Goal: Find specific fact: Find contact information

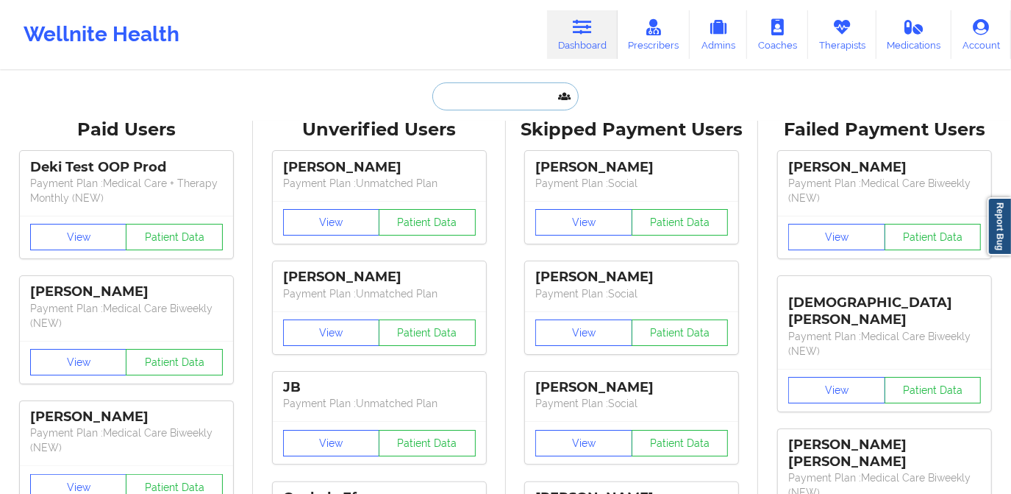
click at [499, 96] on input "text" at bounding box center [506, 96] width 146 height 28
paste input "[EMAIL_ADDRESS][DOMAIN_NAME]"
type input "[EMAIL_ADDRESS][DOMAIN_NAME]"
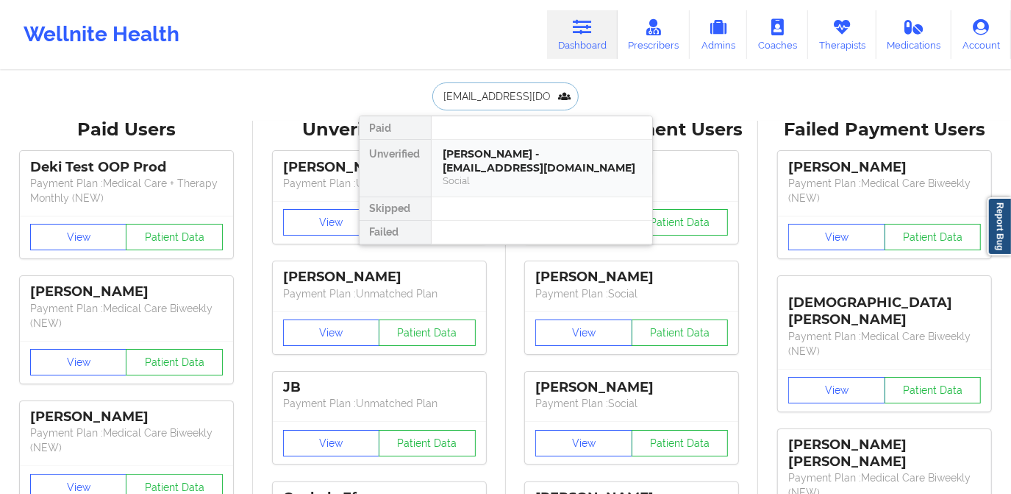
click at [479, 169] on div "[PERSON_NAME] - [EMAIL_ADDRESS][DOMAIN_NAME]" at bounding box center [542, 160] width 197 height 27
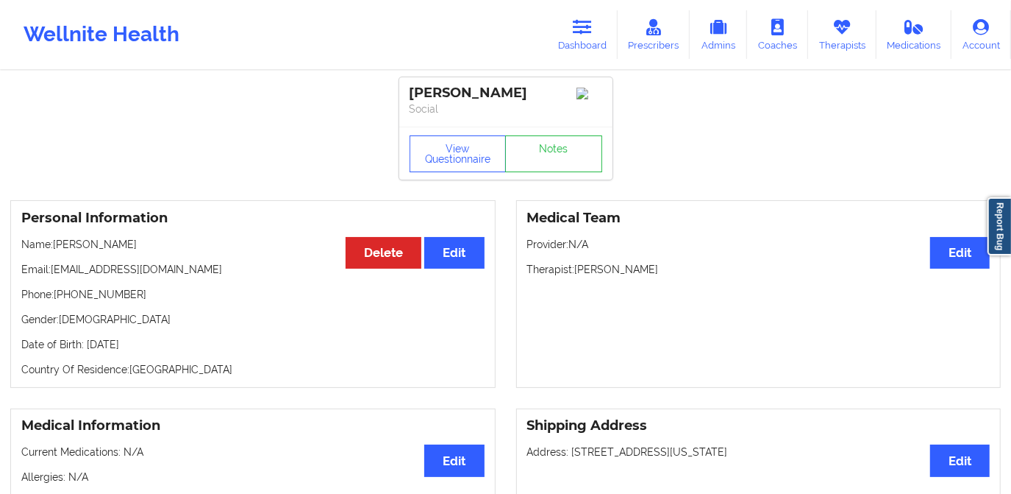
drag, startPoint x: 103, startPoint y: 248, endPoint x: 154, endPoint y: 252, distance: 51.6
click at [154, 252] on p "Name: [PERSON_NAME]" at bounding box center [252, 244] width 463 height 15
copy p "Waissbluth"
click at [588, 50] on link "Dashboard" at bounding box center [582, 34] width 71 height 49
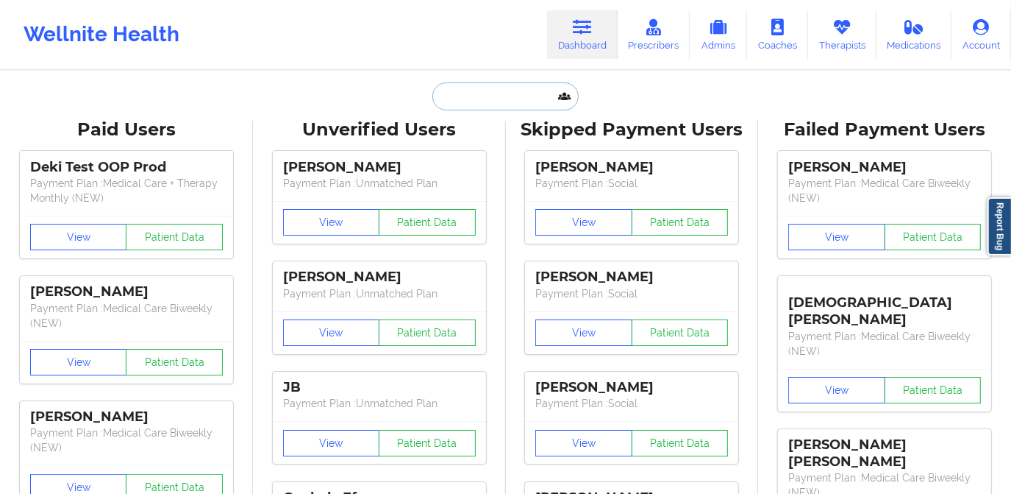
click at [490, 98] on input "text" at bounding box center [506, 96] width 146 height 28
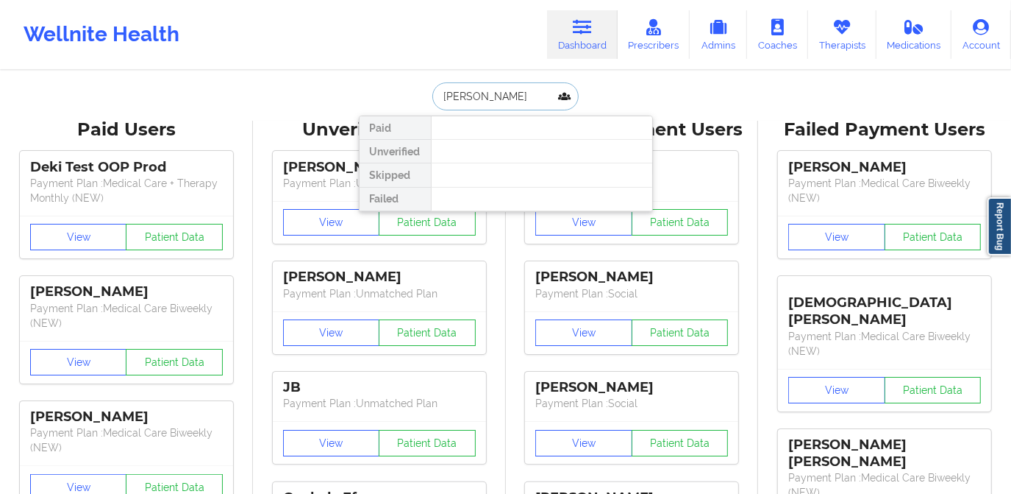
type input "[PERSON_NAME]"
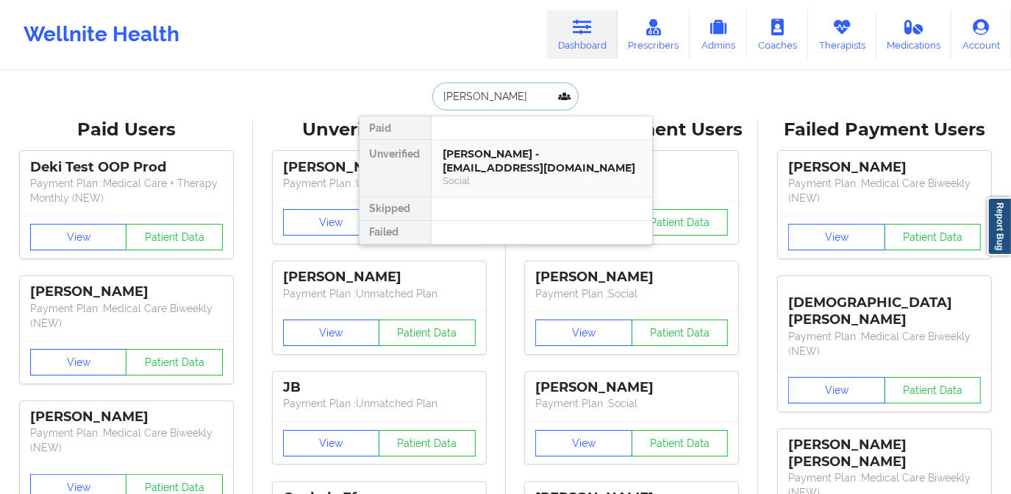
click at [508, 159] on div "[PERSON_NAME] - [EMAIL_ADDRESS][DOMAIN_NAME]" at bounding box center [542, 160] width 197 height 27
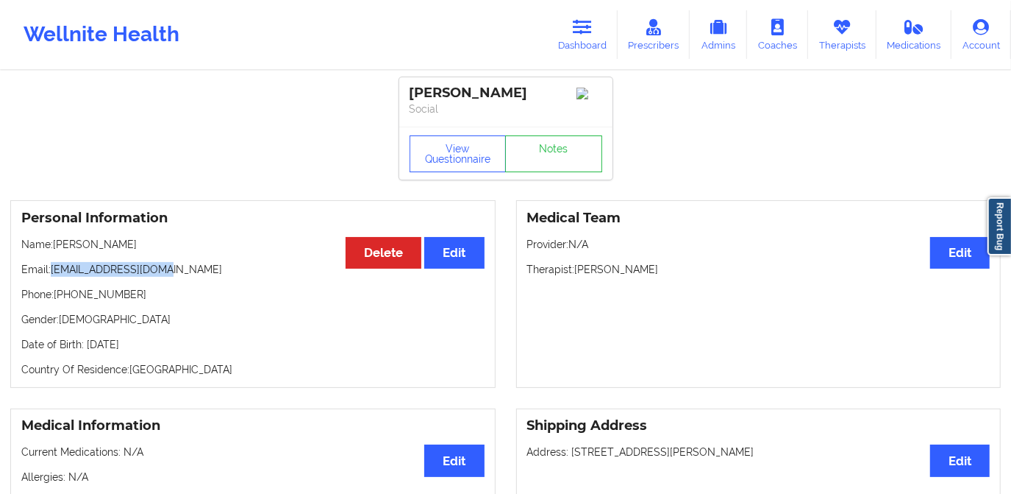
drag, startPoint x: 52, startPoint y: 274, endPoint x: 176, endPoint y: 280, distance: 123.7
click at [176, 277] on p "Email: [EMAIL_ADDRESS][DOMAIN_NAME]" at bounding box center [252, 269] width 463 height 15
copy p "[EMAIL_ADDRESS][DOMAIN_NAME]"
click at [560, 31] on link "Dashboard" at bounding box center [582, 34] width 71 height 49
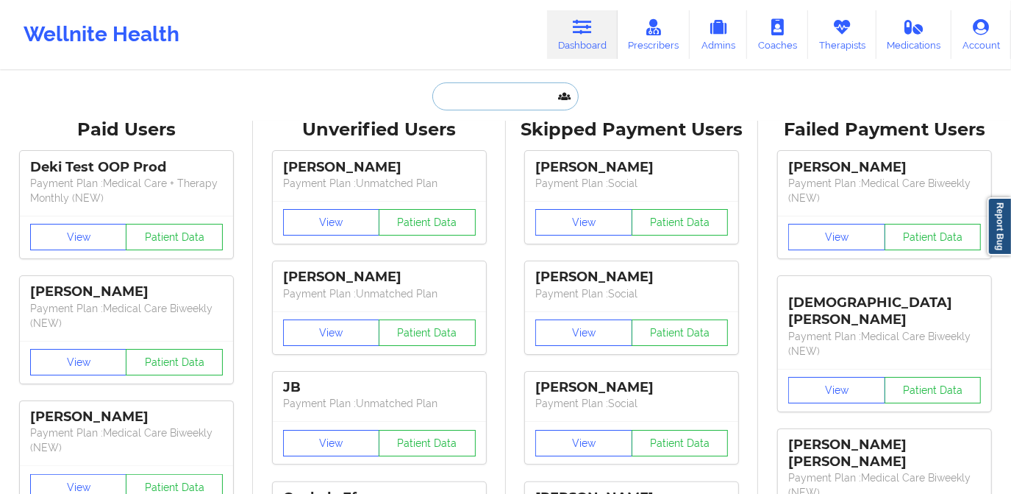
click at [500, 91] on input "text" at bounding box center [506, 96] width 146 height 28
paste input "[PERSON_NAME]"
type input "[PERSON_NAME]"
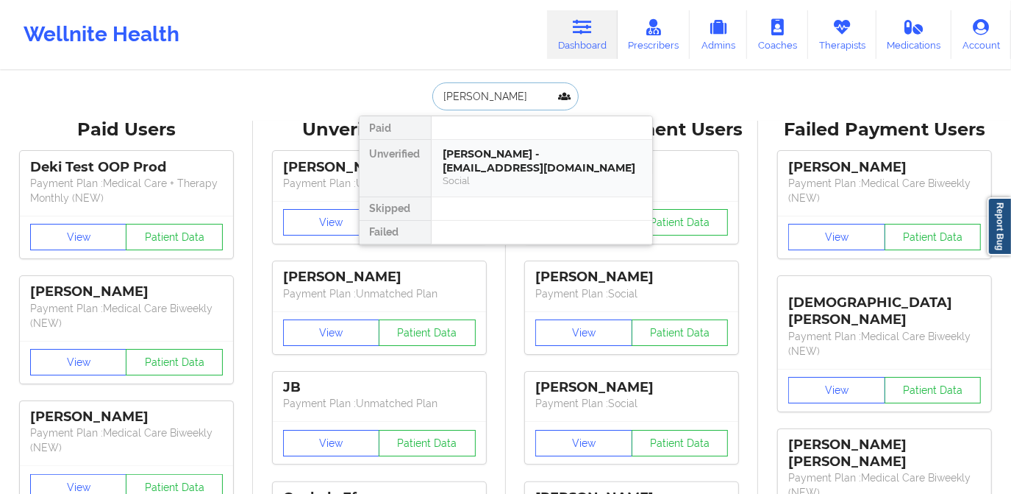
click at [494, 163] on div "[PERSON_NAME] - [EMAIL_ADDRESS][DOMAIN_NAME]" at bounding box center [542, 160] width 197 height 27
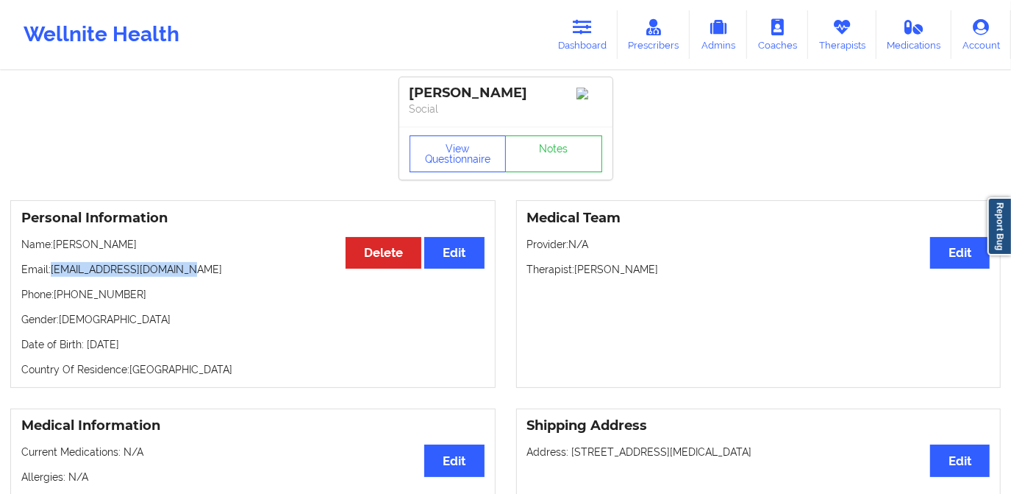
drag, startPoint x: 51, startPoint y: 274, endPoint x: 196, endPoint y: 276, distance: 145.7
click at [196, 276] on p "Email: [EMAIL_ADDRESS][DOMAIN_NAME]" at bounding box center [252, 269] width 463 height 15
copy p "[EMAIL_ADDRESS][DOMAIN_NAME]"
click at [580, 40] on link "Dashboard" at bounding box center [582, 34] width 71 height 49
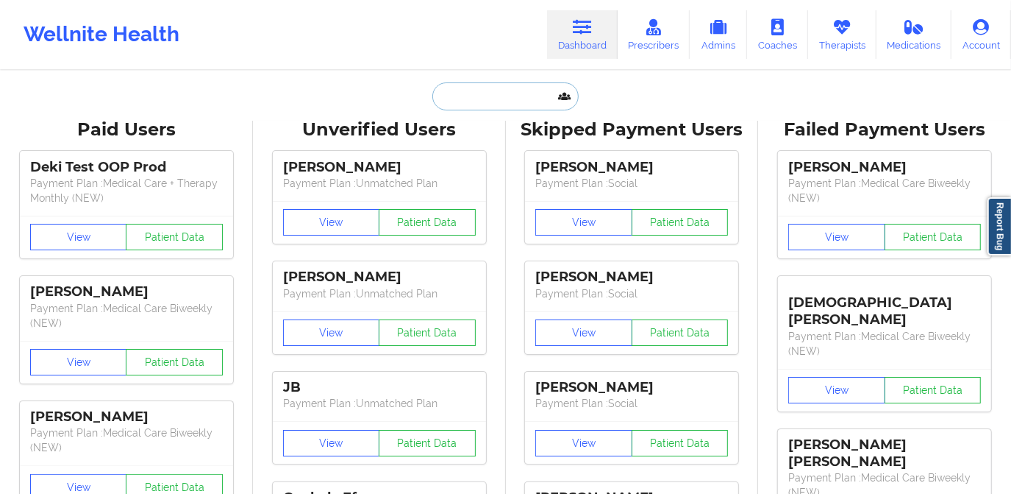
drag, startPoint x: 519, startPoint y: 99, endPoint x: 512, endPoint y: 96, distance: 7.9
click at [518, 99] on input "text" at bounding box center [506, 96] width 146 height 28
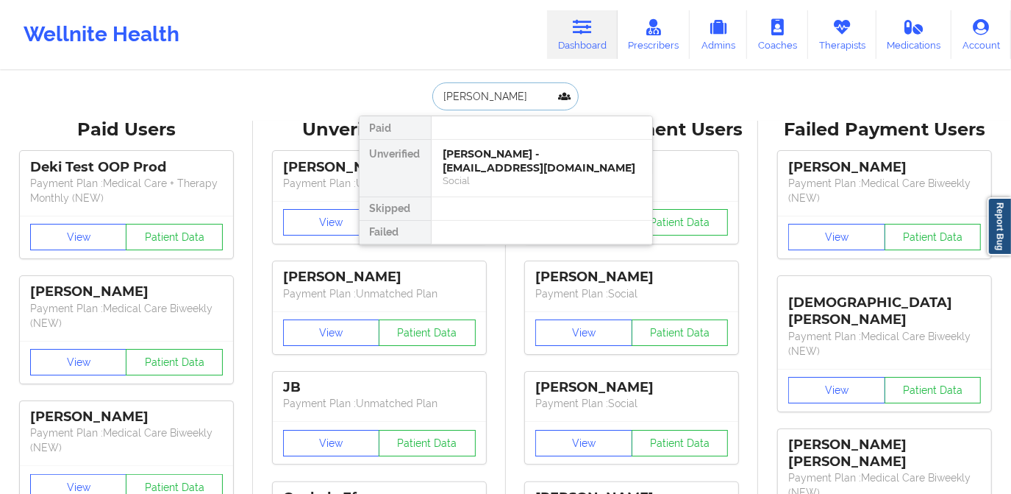
type input "[PERSON_NAME]"
click at [525, 152] on div "[PERSON_NAME] - [EMAIL_ADDRESS][DOMAIN_NAME]" at bounding box center [542, 160] width 197 height 27
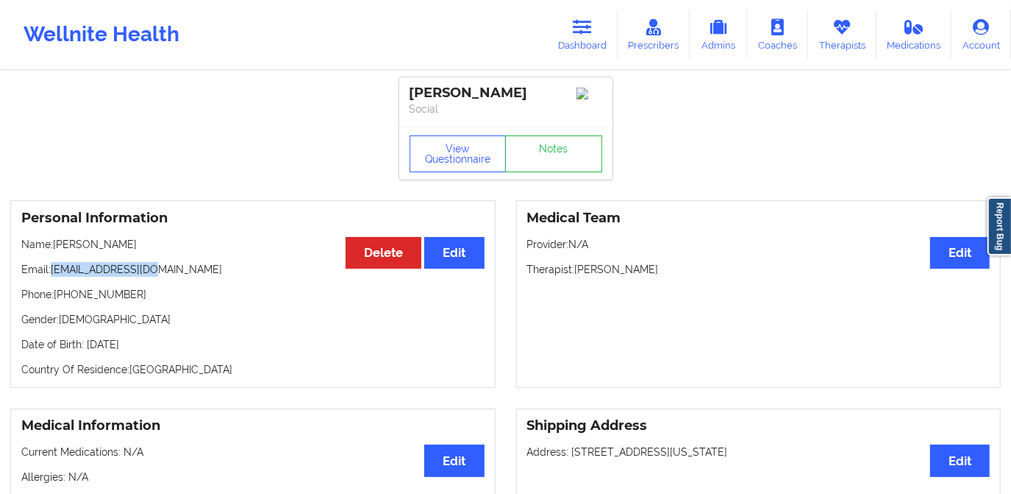
drag, startPoint x: 51, startPoint y: 277, endPoint x: 147, endPoint y: 280, distance: 95.7
click at [147, 277] on p "Email: [EMAIL_ADDRESS][DOMAIN_NAME]" at bounding box center [252, 269] width 463 height 15
copy p "[EMAIL_ADDRESS][DOMAIN_NAME]"
click at [577, 34] on icon at bounding box center [582, 27] width 19 height 16
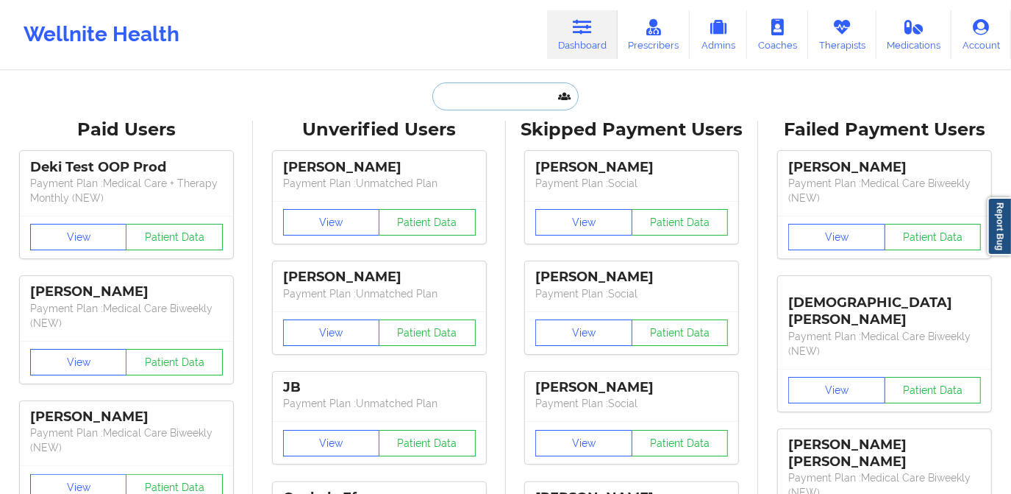
click at [504, 95] on input "text" at bounding box center [506, 96] width 146 height 28
paste input "[PERSON_NAME]"
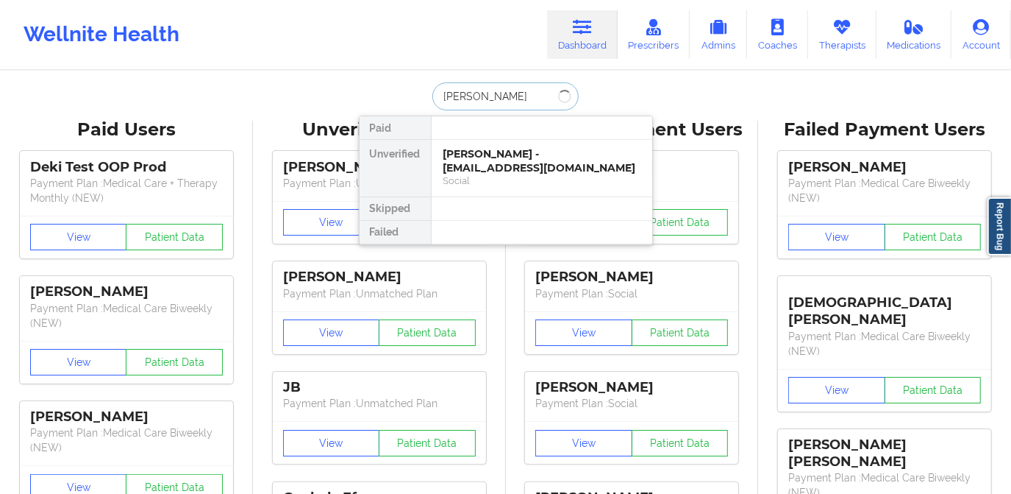
paste input "[PERSON_NAME]"
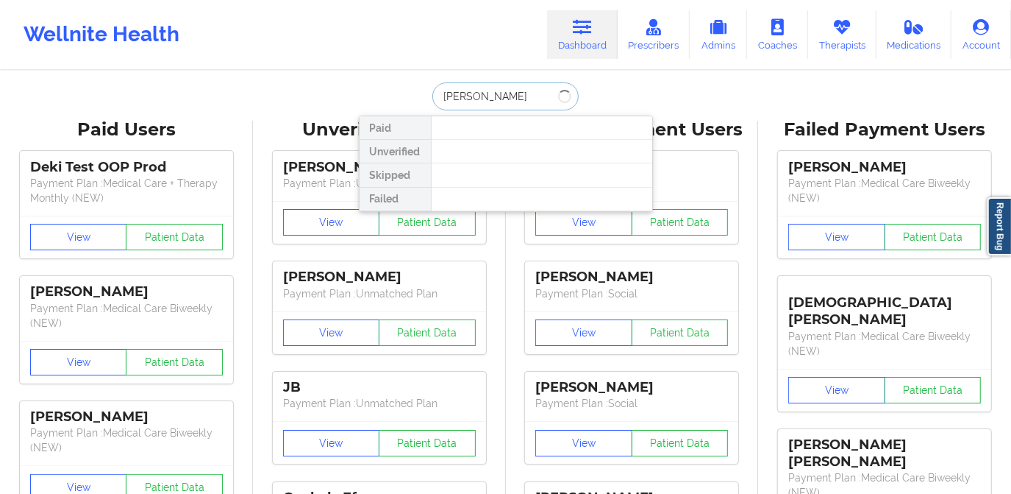
type input "[PERSON_NAME]"
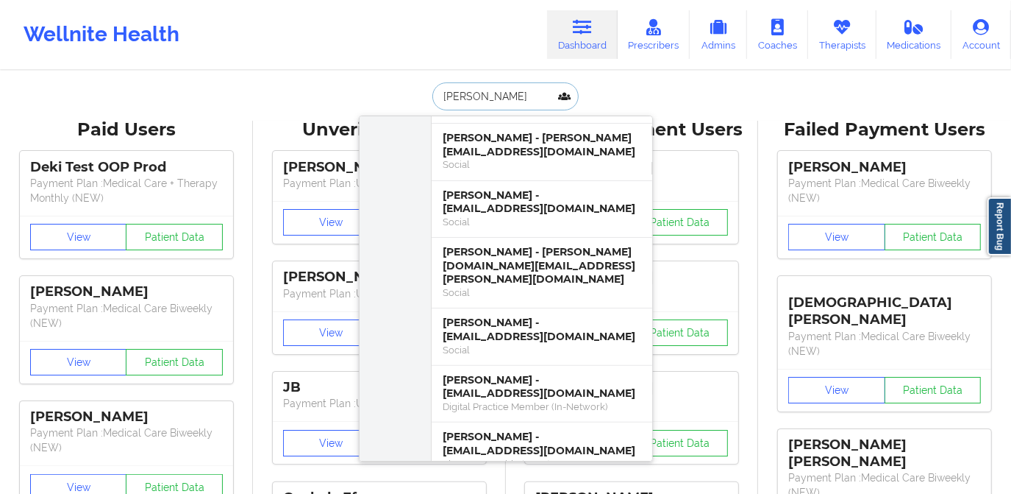
scroll to position [267, 0]
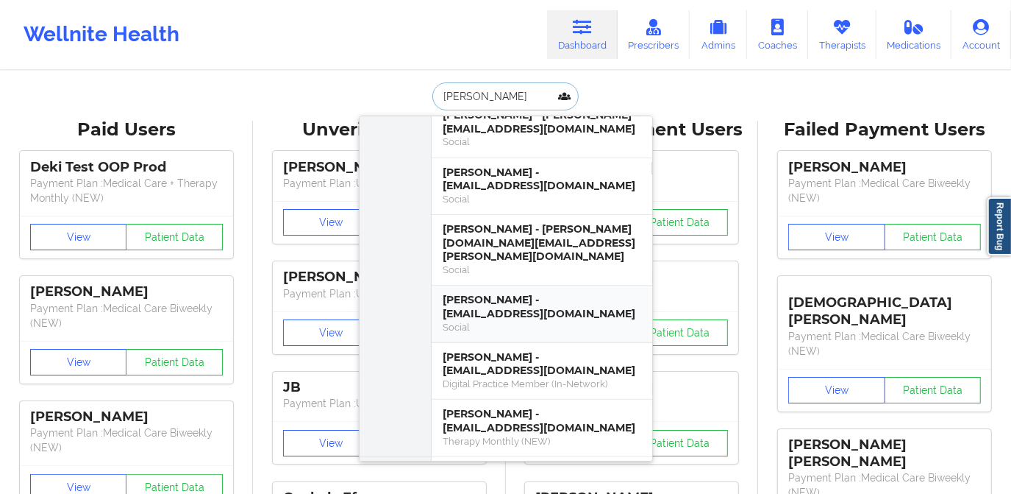
click at [549, 295] on div "[PERSON_NAME] - [EMAIL_ADDRESS][DOMAIN_NAME]" at bounding box center [542, 306] width 197 height 27
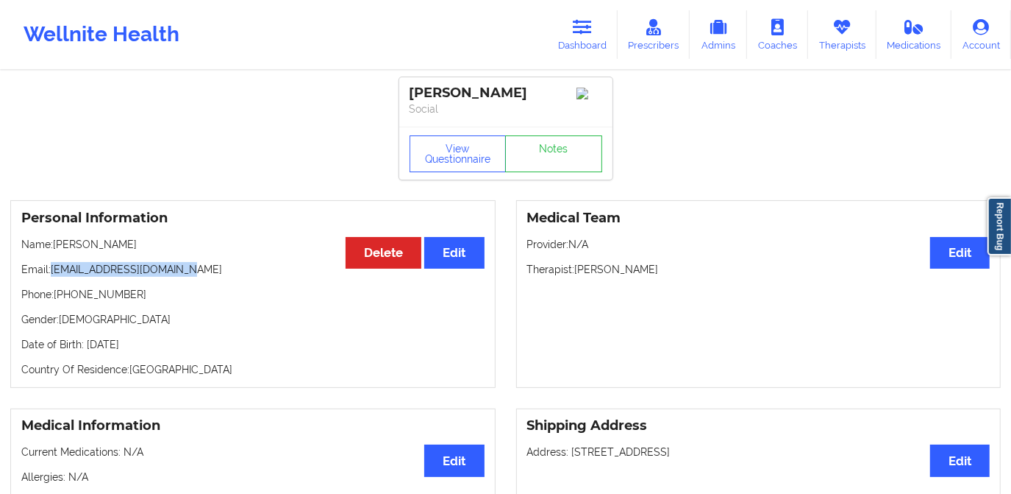
drag, startPoint x: 51, startPoint y: 273, endPoint x: 190, endPoint y: 275, distance: 139.0
click at [190, 275] on p "Email: [EMAIL_ADDRESS][DOMAIN_NAME]" at bounding box center [252, 269] width 463 height 15
copy p "[EMAIL_ADDRESS][DOMAIN_NAME]"
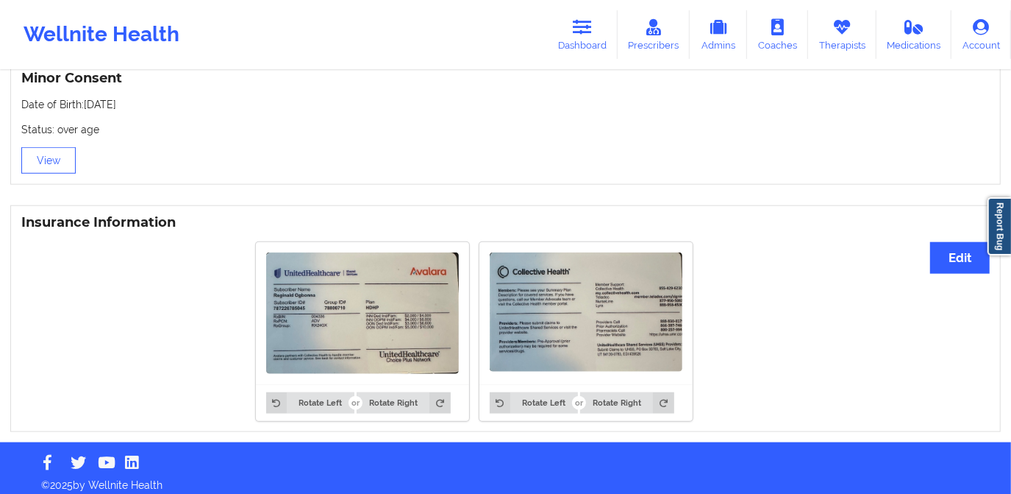
scroll to position [972, 0]
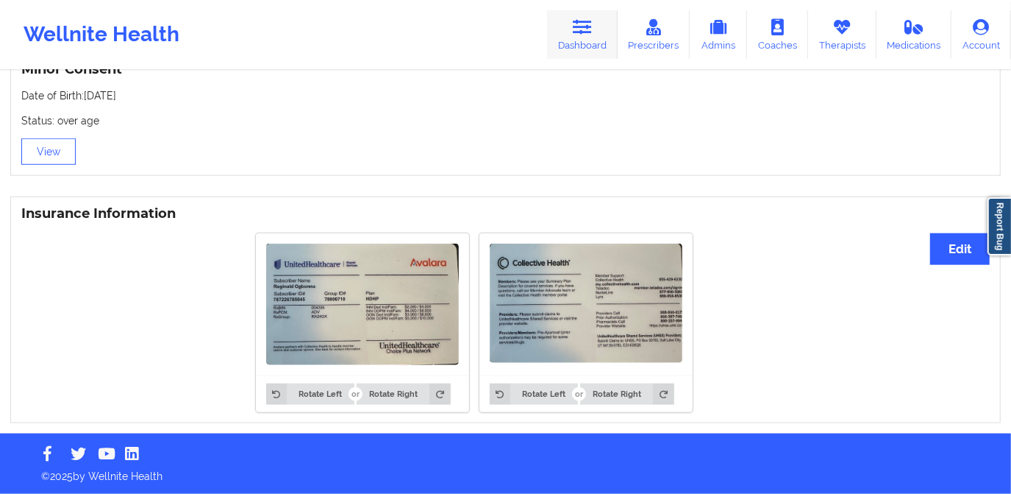
click at [590, 34] on icon at bounding box center [582, 27] width 19 height 16
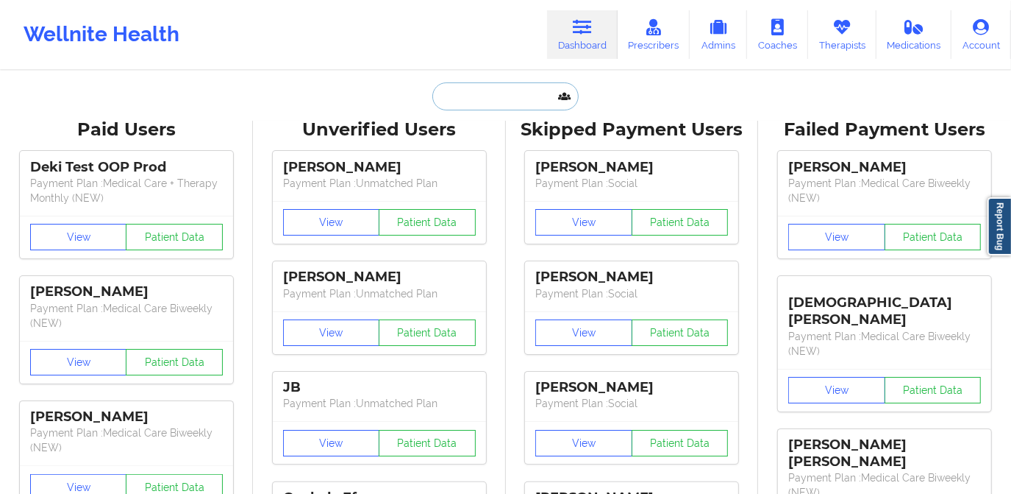
click at [522, 99] on input "text" at bounding box center [506, 96] width 146 height 28
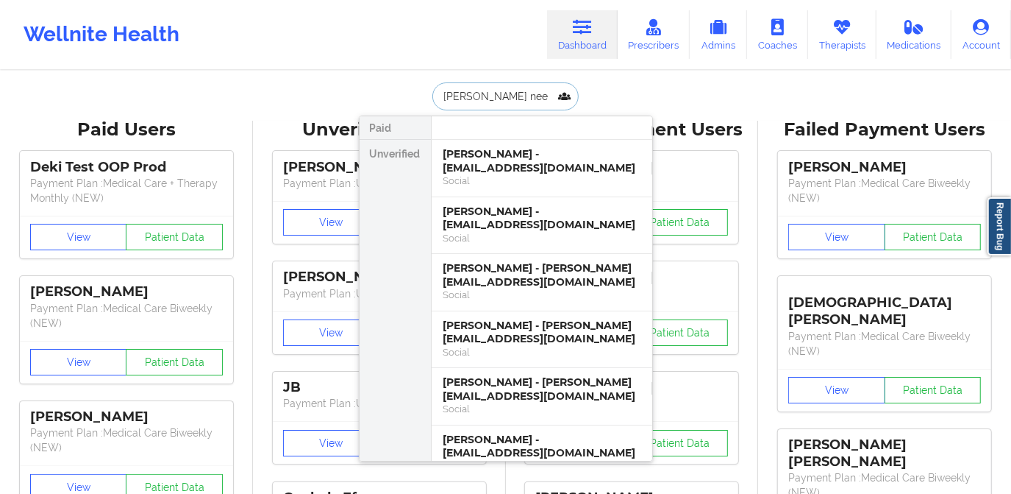
type input "[PERSON_NAME]"
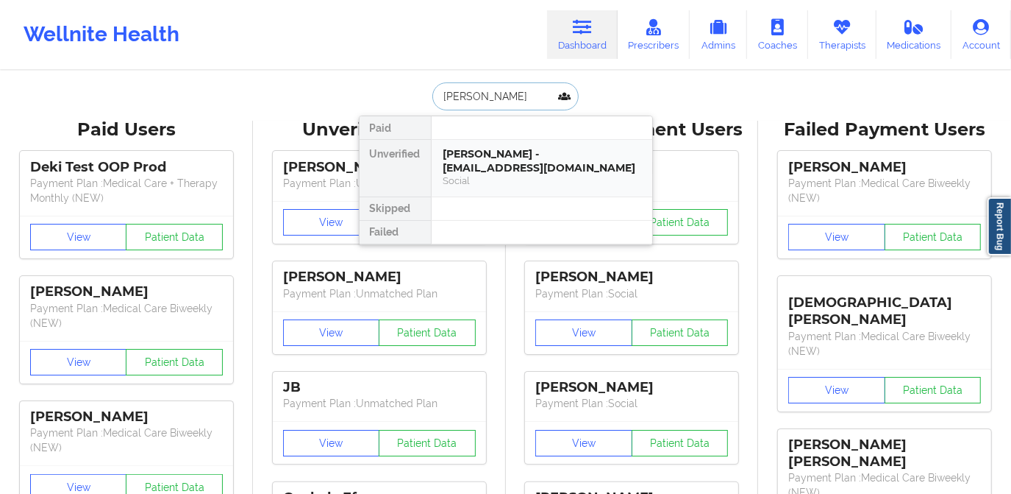
click at [518, 147] on div "[PERSON_NAME] - [EMAIL_ADDRESS][DOMAIN_NAME]" at bounding box center [542, 160] width 197 height 27
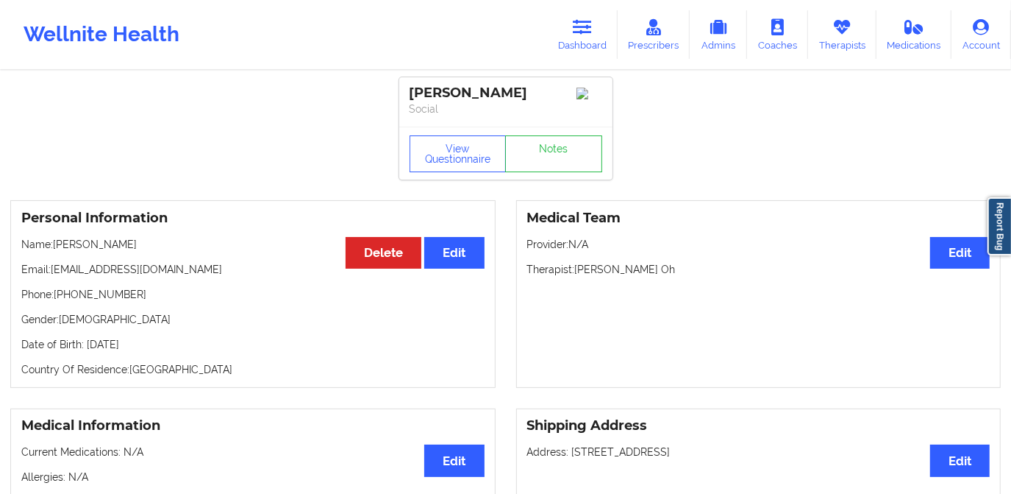
click at [55, 274] on p "Email: [EMAIL_ADDRESS][DOMAIN_NAME]" at bounding box center [252, 269] width 463 height 15
drag, startPoint x: 51, startPoint y: 274, endPoint x: 206, endPoint y: 279, distance: 155.3
click at [206, 277] on p "Email: [EMAIL_ADDRESS][DOMAIN_NAME]" at bounding box center [252, 269] width 463 height 15
copy p "[EMAIL_ADDRESS][DOMAIN_NAME]"
click at [550, 39] on div "Wellnite Health Dashboard Prescribers Admins Coaches Therapists Medications Acc…" at bounding box center [505, 34] width 1011 height 59
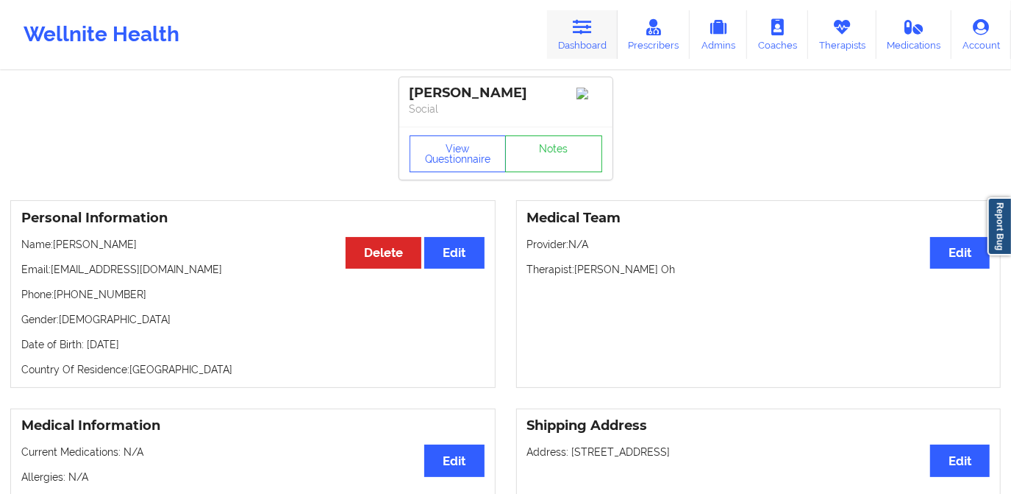
click at [594, 35] on link "Dashboard" at bounding box center [582, 34] width 71 height 49
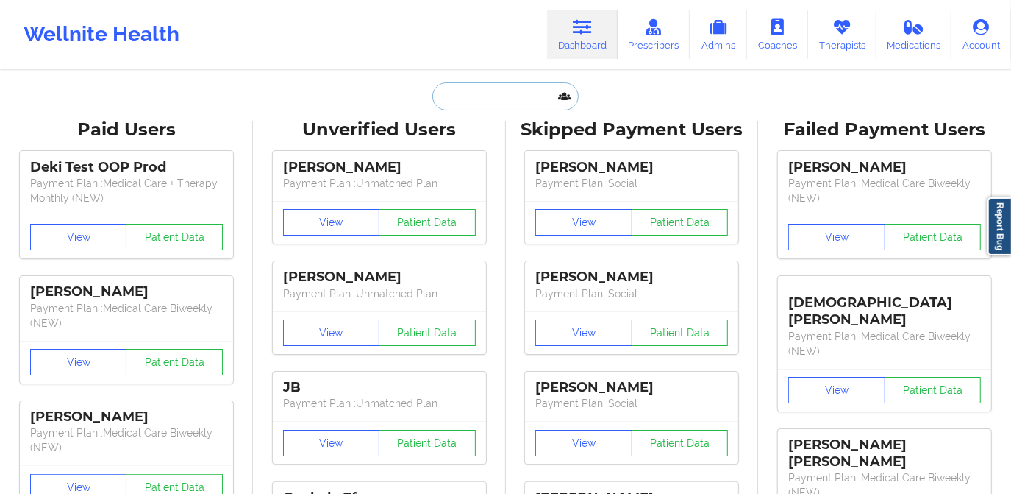
click at [522, 98] on input "text" at bounding box center [506, 96] width 146 height 28
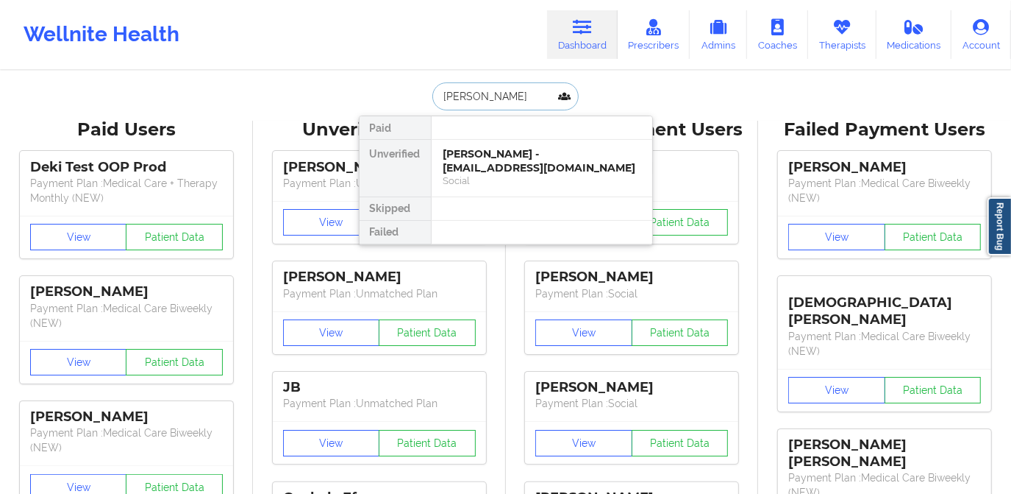
type input "[PERSON_NAME]"
click at [508, 157] on div "[PERSON_NAME] - [EMAIL_ADDRESS][DOMAIN_NAME]" at bounding box center [542, 160] width 197 height 27
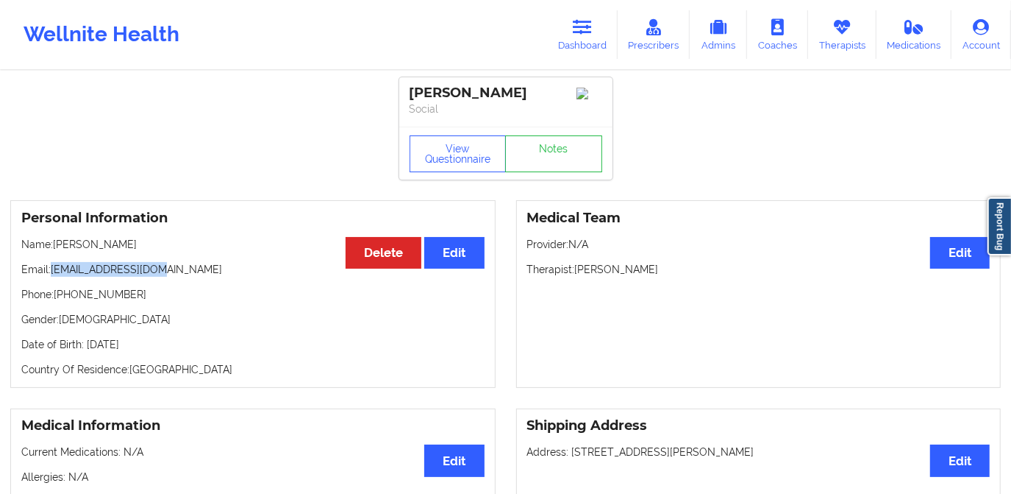
drag, startPoint x: 53, startPoint y: 274, endPoint x: 158, endPoint y: 277, distance: 105.3
click at [158, 277] on p "Email: [EMAIL_ADDRESS][DOMAIN_NAME]" at bounding box center [252, 269] width 463 height 15
copy p "[EMAIL_ADDRESS][DOMAIN_NAME]"
